Goal: Transaction & Acquisition: Download file/media

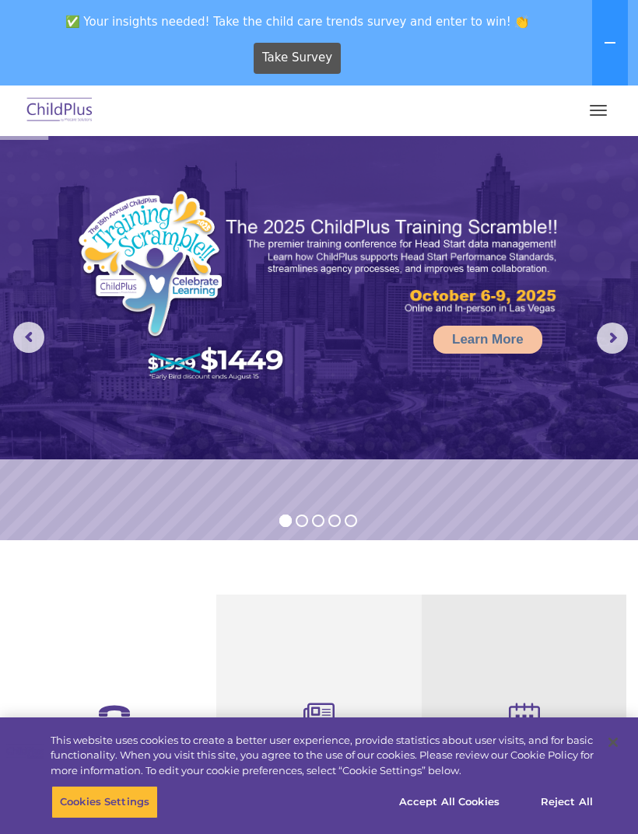
select select "MEDIUM"
click at [609, 99] on button "button" at bounding box center [598, 110] width 33 height 25
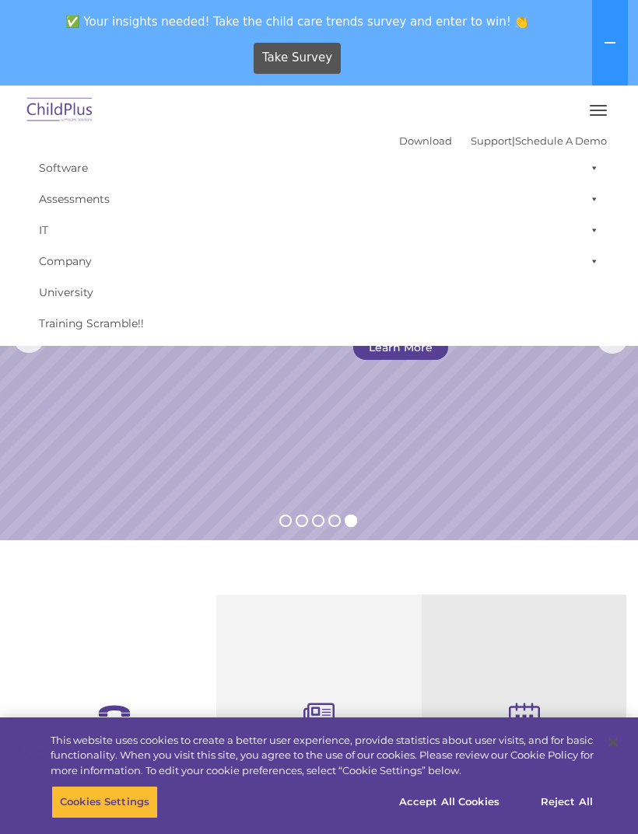
click at [399, 146] on link "Download" at bounding box center [425, 141] width 53 height 12
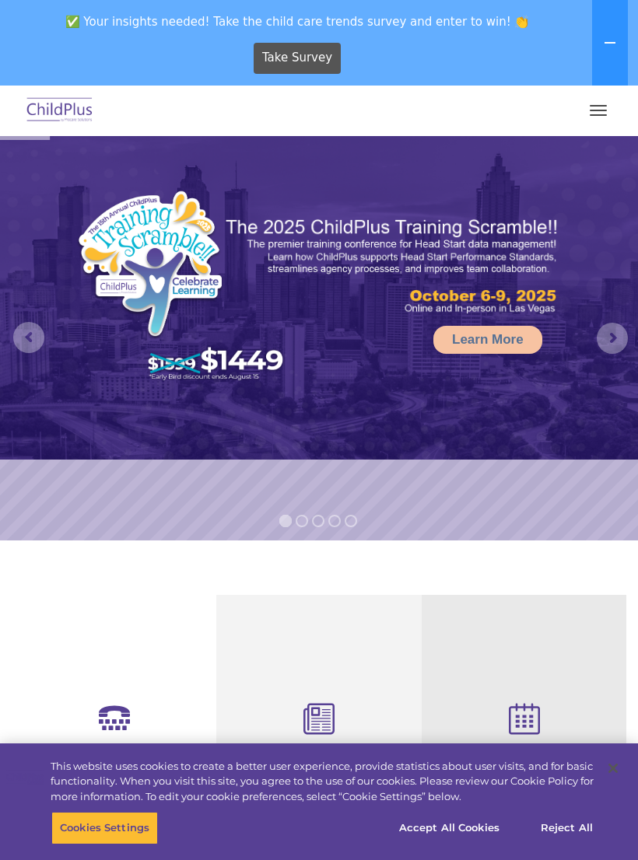
select select "MEDIUM"
click at [582, 103] on button "button" at bounding box center [598, 110] width 33 height 25
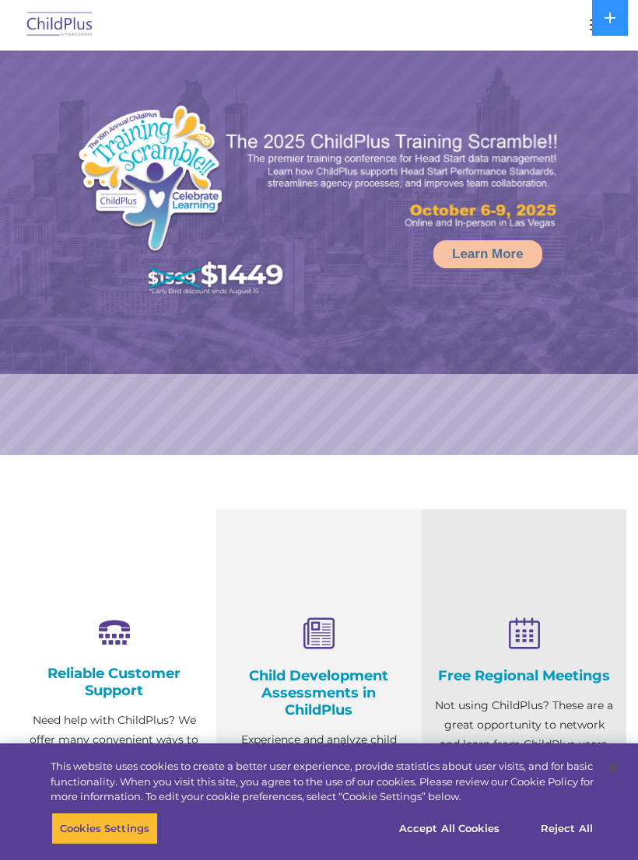
select select "MEDIUM"
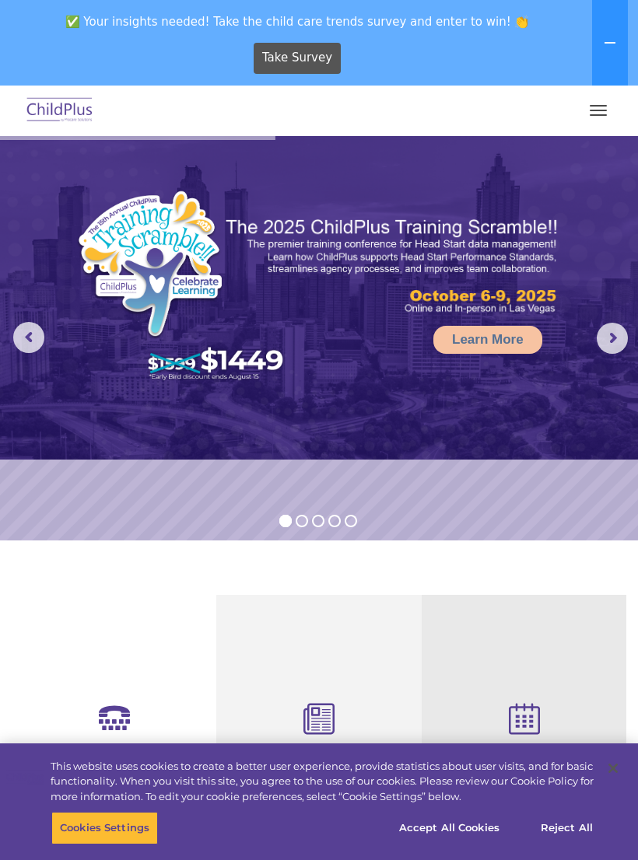
click at [592, 100] on button "button" at bounding box center [598, 110] width 33 height 25
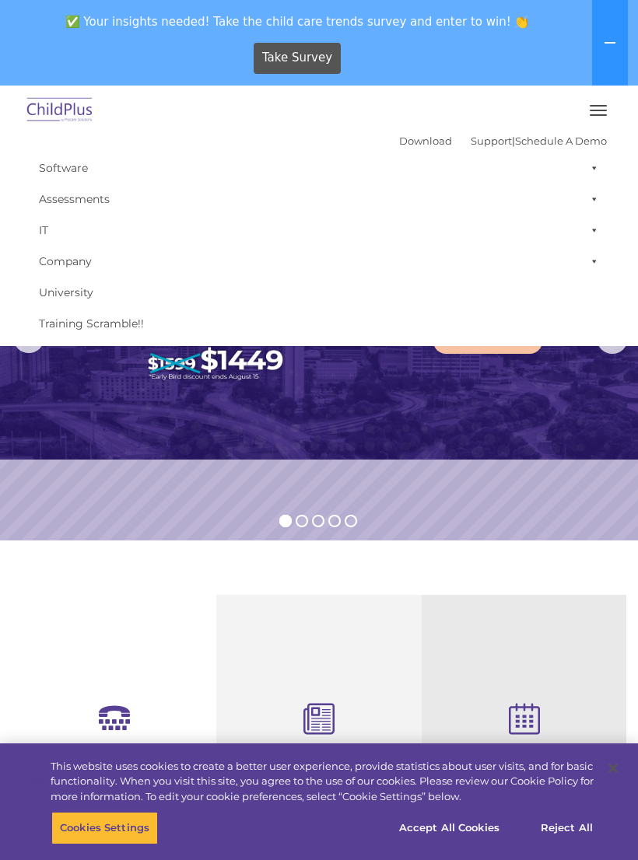
click at [488, 627] on div "Free Regional Meetings Not using ChildPlus? These are a great opportunity to ne…" at bounding box center [523, 833] width 205 height 477
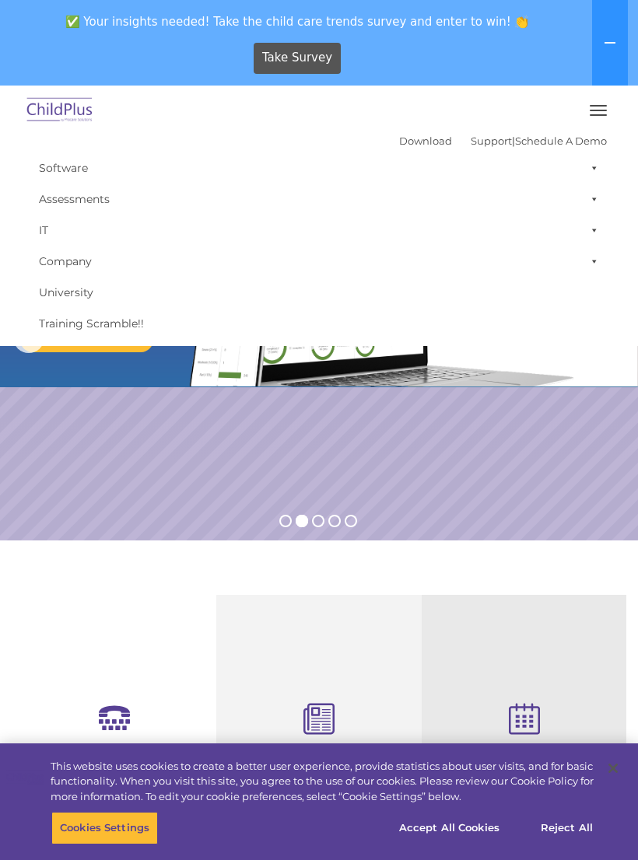
click at [411, 140] on link "Download" at bounding box center [425, 141] width 53 height 12
